Goal: Transaction & Acquisition: Purchase product/service

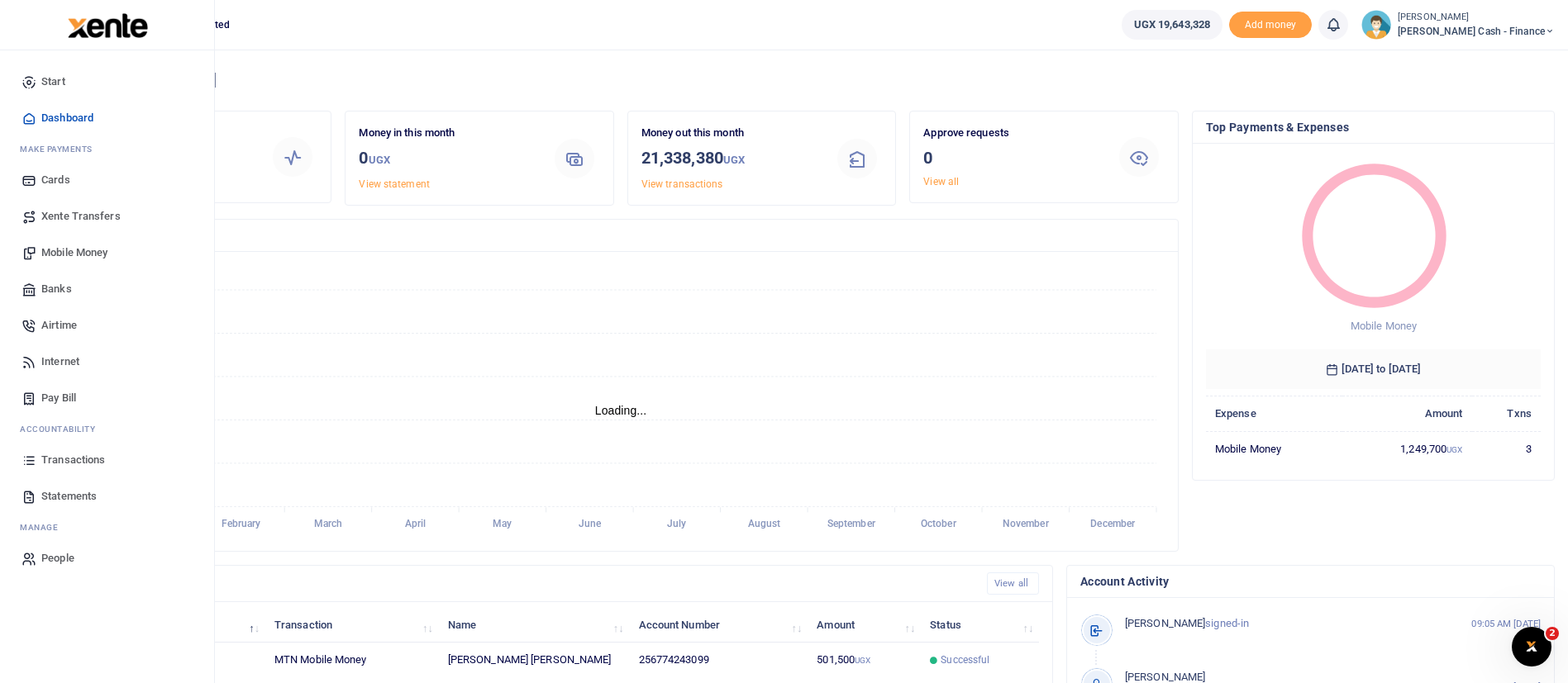
click at [76, 255] on span "Mobile Money" at bounding box center [74, 253] width 66 height 17
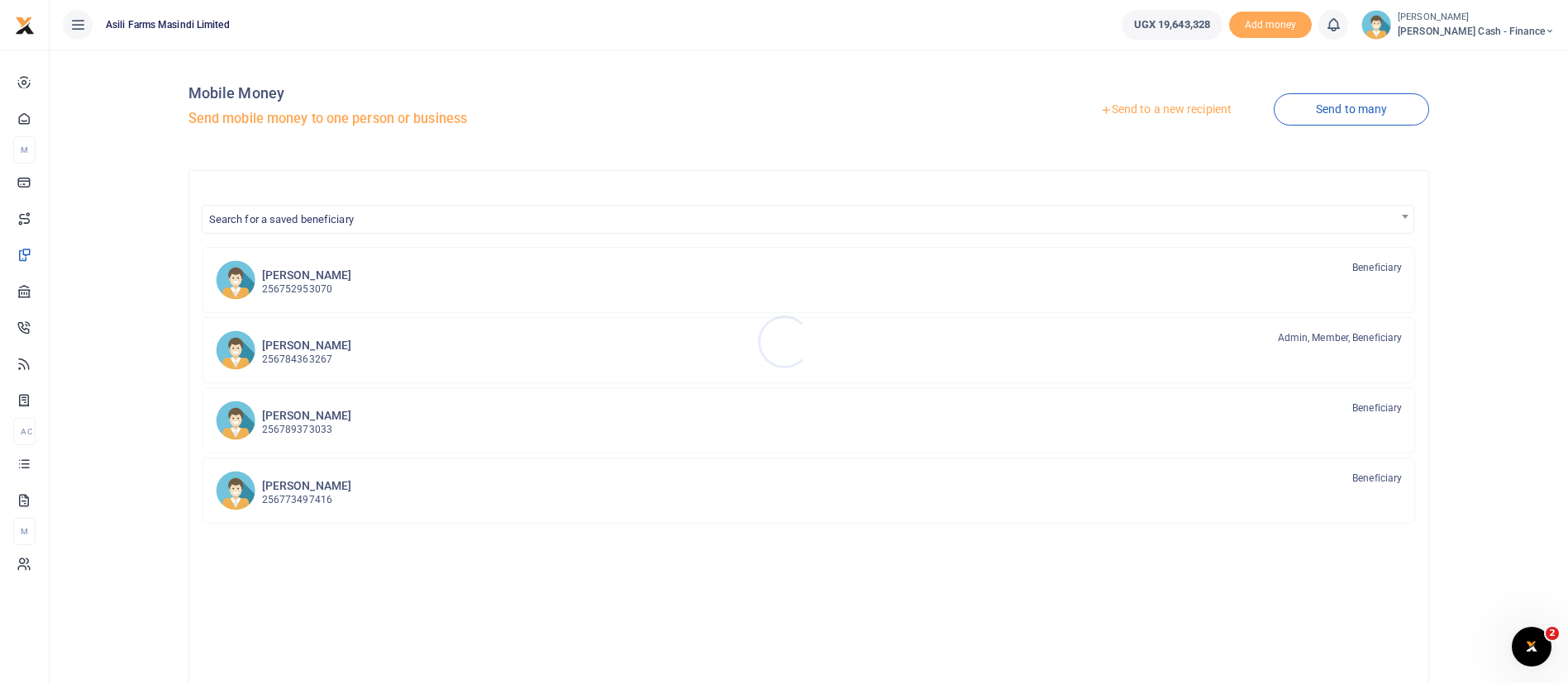
click at [1158, 111] on div at bounding box center [784, 341] width 1568 height 683
click at [1145, 110] on link "Send to a new recipient" at bounding box center [1165, 110] width 216 height 30
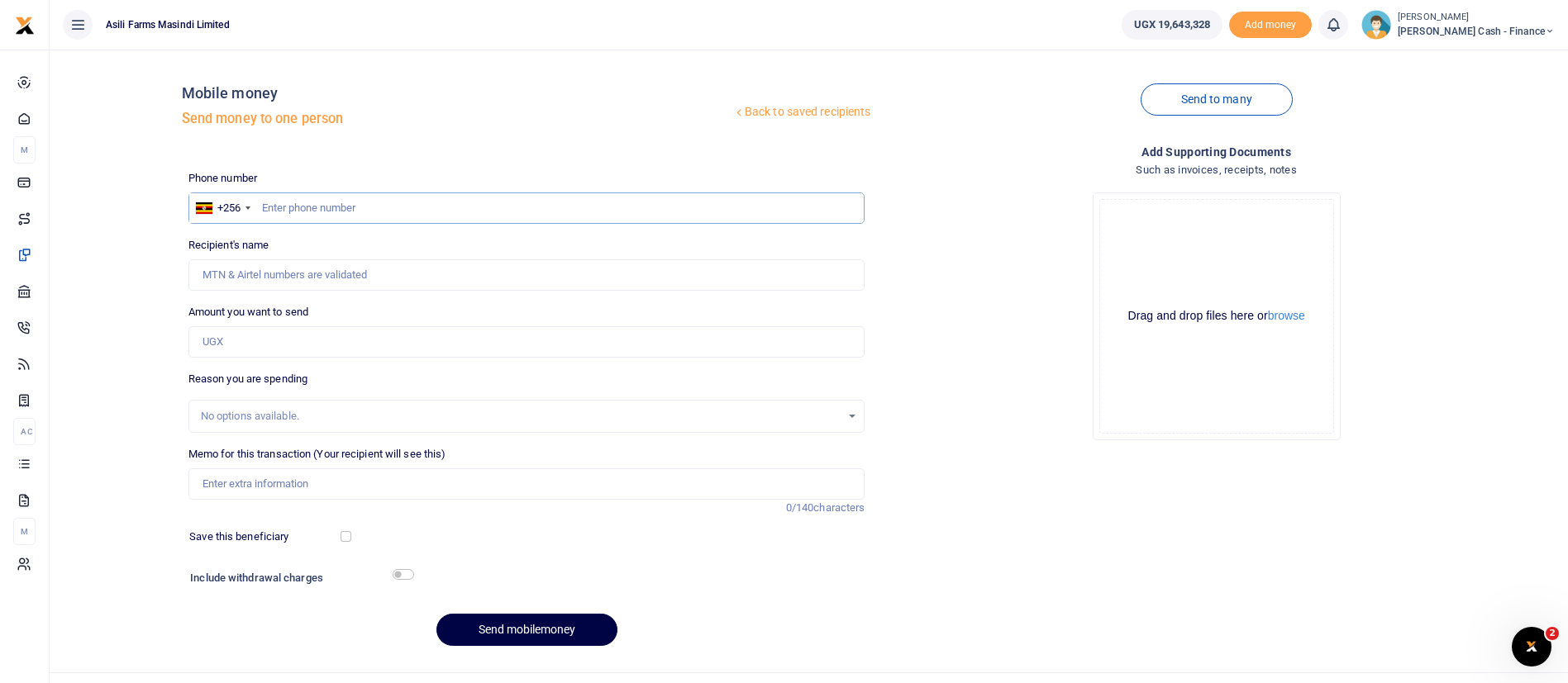
click at [351, 207] on input "text" at bounding box center [526, 208] width 677 height 32
type input "788804071"
type input "Evalin Nalugo"
type input "788804071"
click at [257, 344] on input "Amount you want to send" at bounding box center [526, 342] width 677 height 32
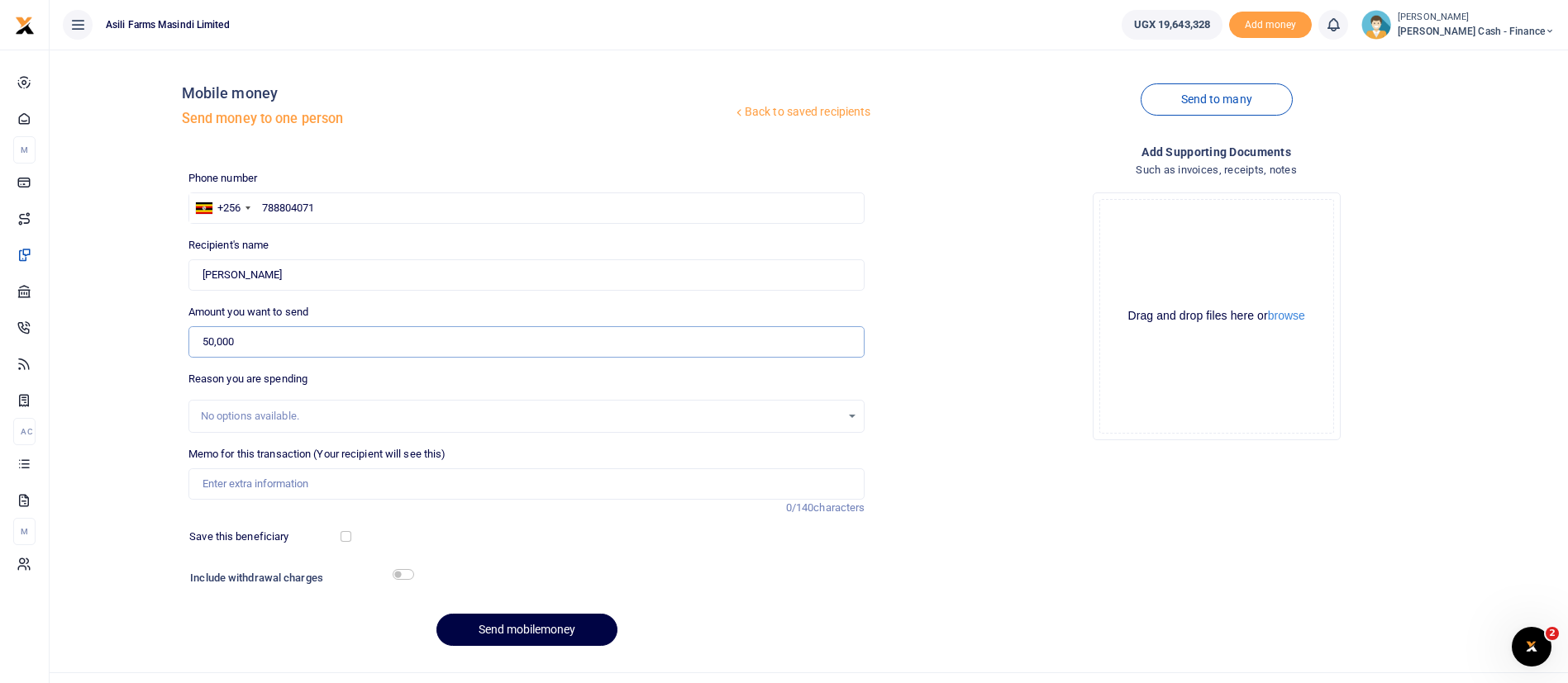
type input "50,000"
click at [244, 478] on input "Memo for this transaction (Your recipient will see this)" at bounding box center [526, 484] width 677 height 32
type input "m"
type input "s"
click at [424, 485] on input "MPF security guard monthly facilitation March 2025 Simon Ocaloi" at bounding box center [526, 484] width 677 height 32
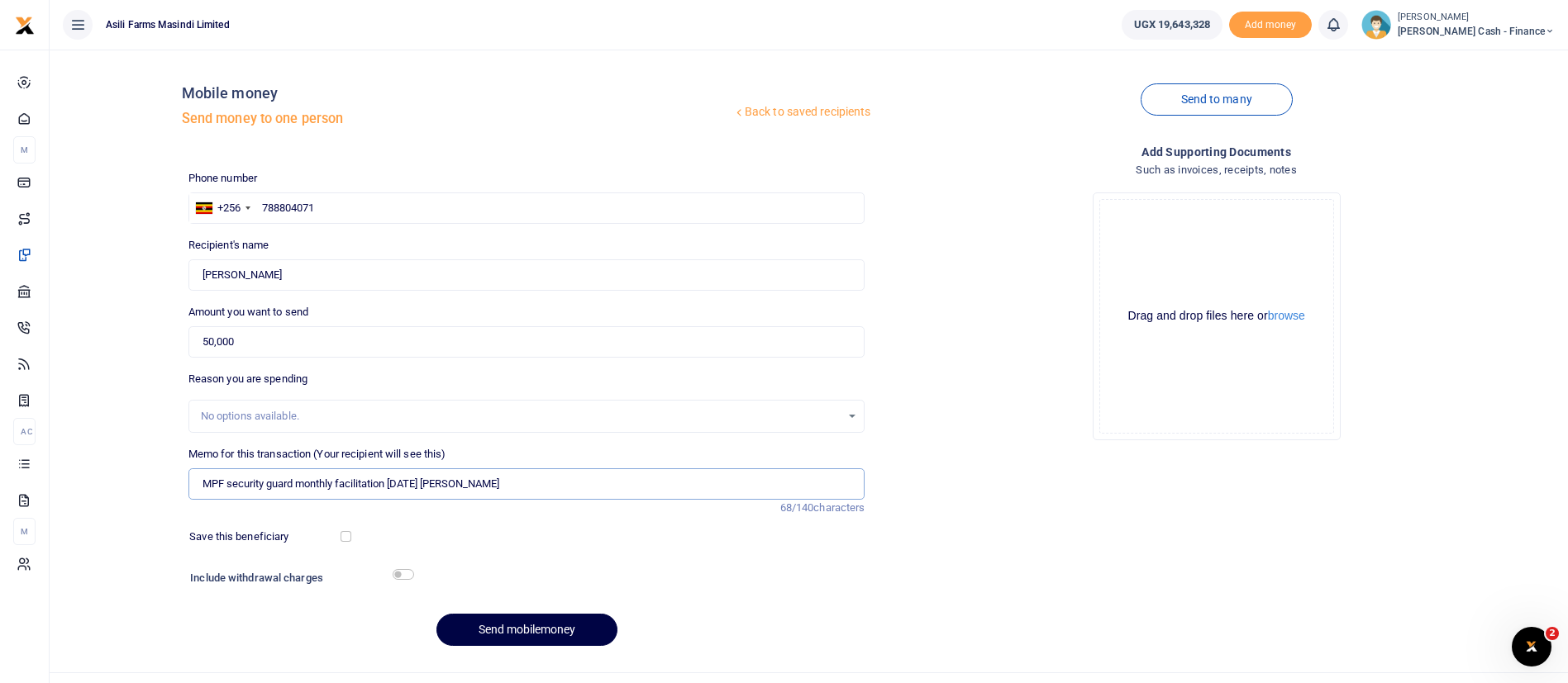
click at [544, 480] on input "MPF security guard monthly facilitation September 2025 Simon Ocaloi" at bounding box center [526, 484] width 677 height 32
type input "MPF security guard monthly facilitation September 2025 Otemo Brian"
click at [1283, 320] on button "browse" at bounding box center [1286, 315] width 37 height 12
drag, startPoint x: 1303, startPoint y: 323, endPoint x: 1295, endPoint y: 318, distance: 9.4
click at [1295, 318] on div "Drag and drop files here or browse" at bounding box center [1217, 315] width 233 height 16
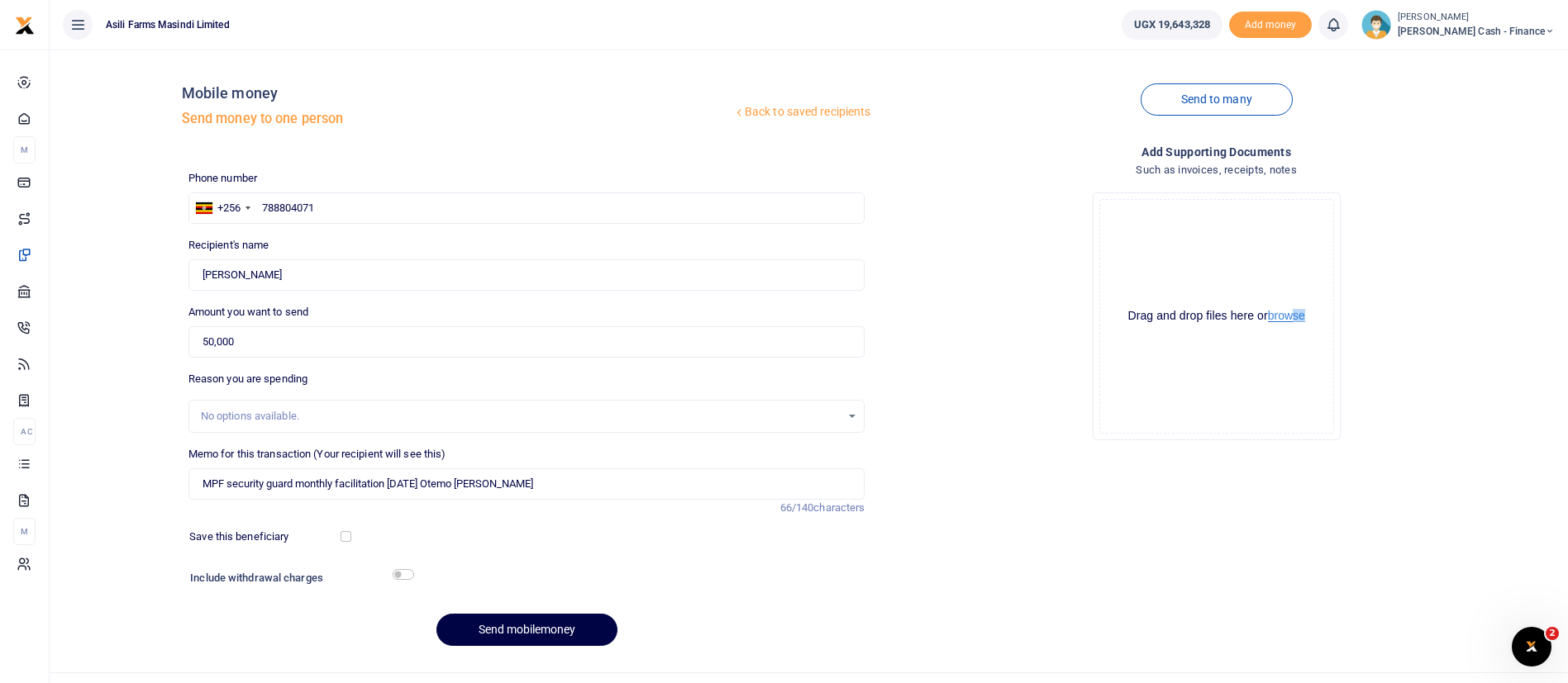
click at [1295, 318] on button "browse" at bounding box center [1286, 315] width 37 height 12
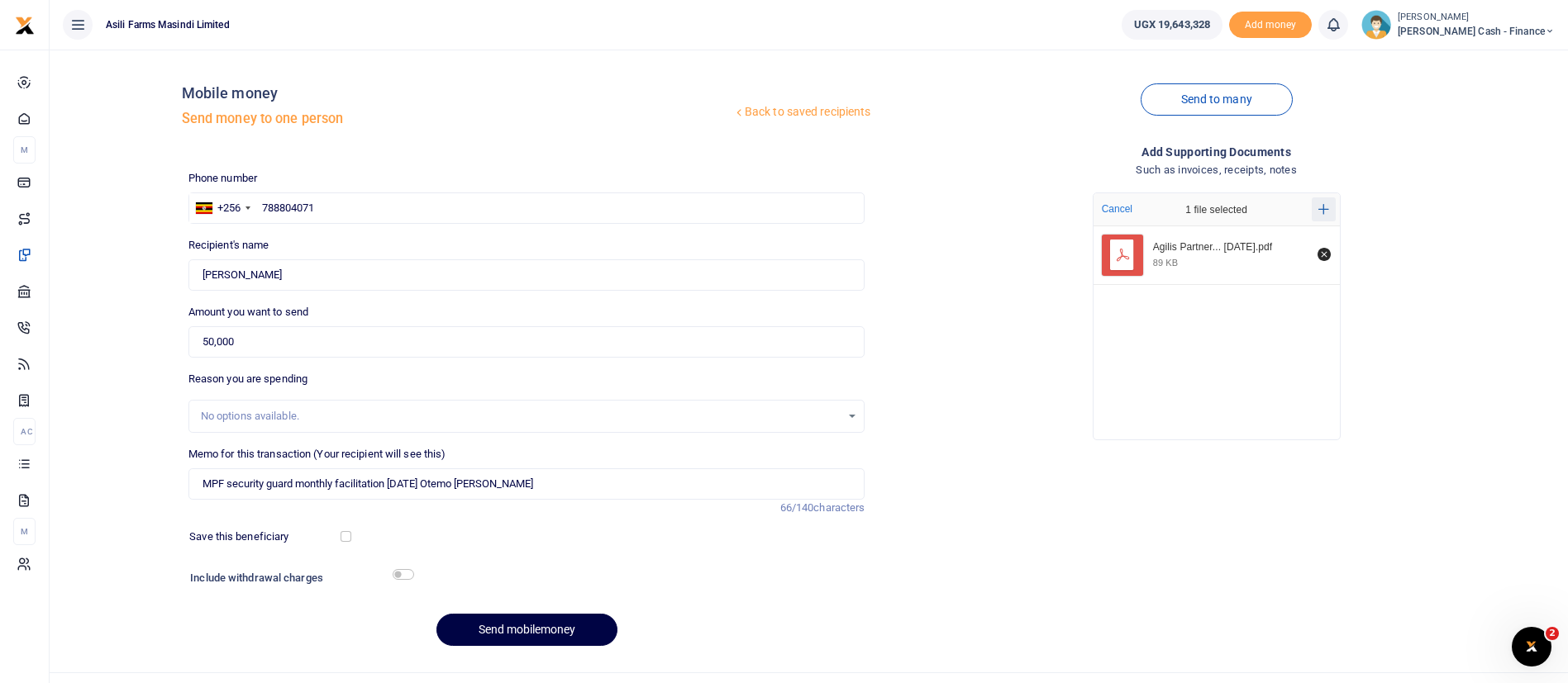
click at [1326, 210] on icon "Add more files" at bounding box center [1323, 209] width 11 height 12
click at [1285, 338] on button "browse" at bounding box center [1286, 332] width 37 height 12
click at [537, 616] on button "Send mobilemoney" at bounding box center [526, 630] width 181 height 32
